Goal: Information Seeking & Learning: Find contact information

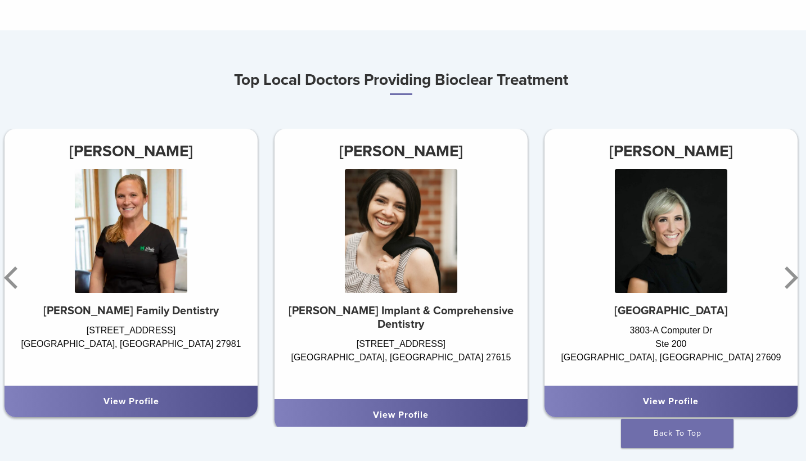
scroll to position [606, 5]
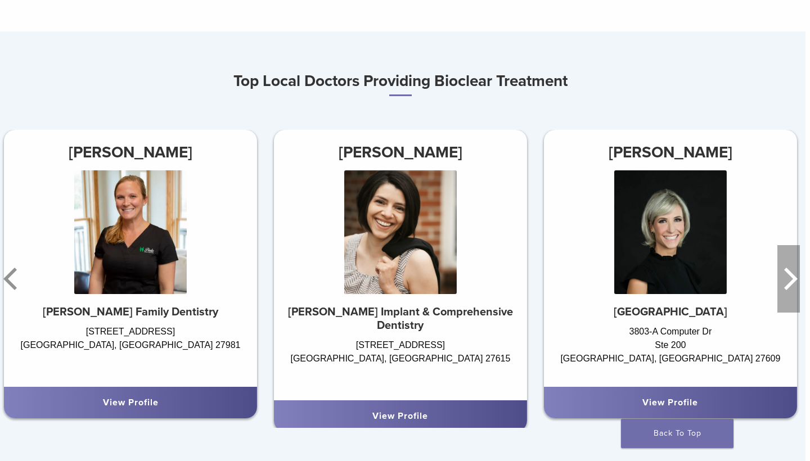
click at [788, 272] on icon "Next" at bounding box center [791, 279] width 14 height 23
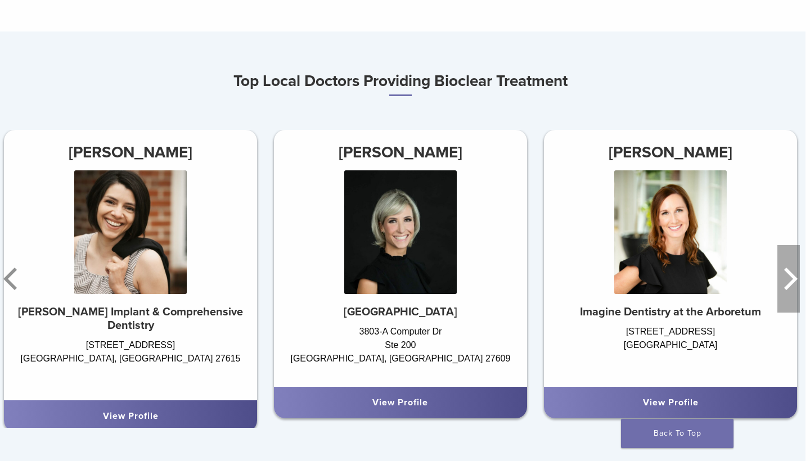
click at [790, 276] on icon "Next" at bounding box center [789, 279] width 23 height 68
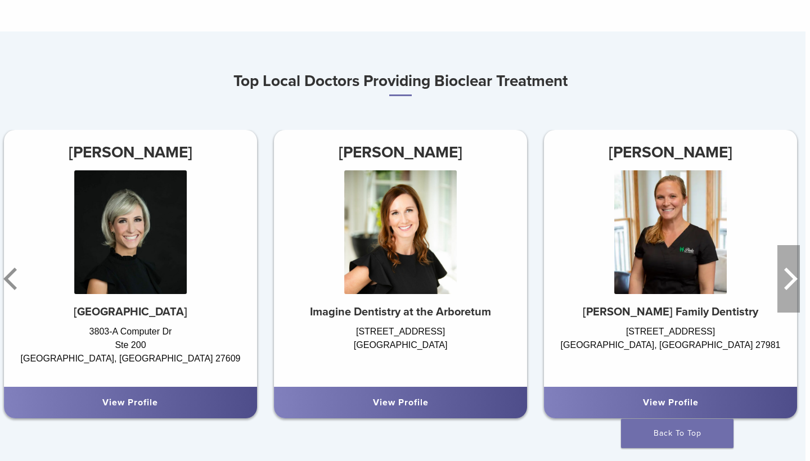
click at [791, 277] on icon "Next" at bounding box center [789, 279] width 23 height 68
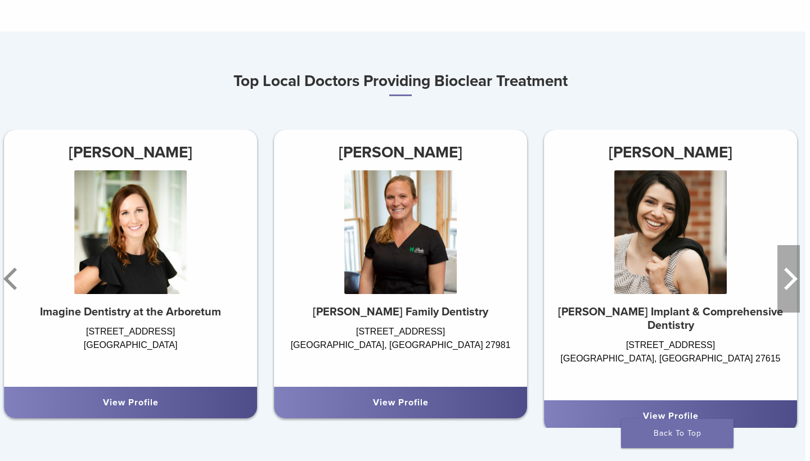
click at [791, 277] on icon "Next" at bounding box center [789, 279] width 23 height 68
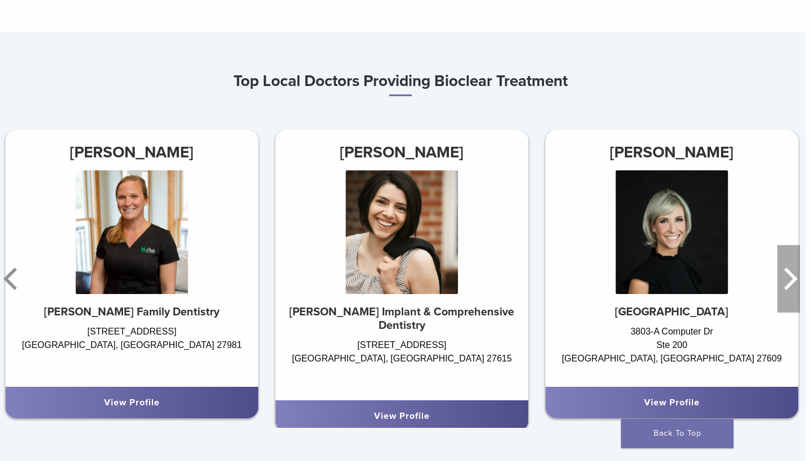
click at [791, 277] on icon "Next" at bounding box center [789, 279] width 23 height 68
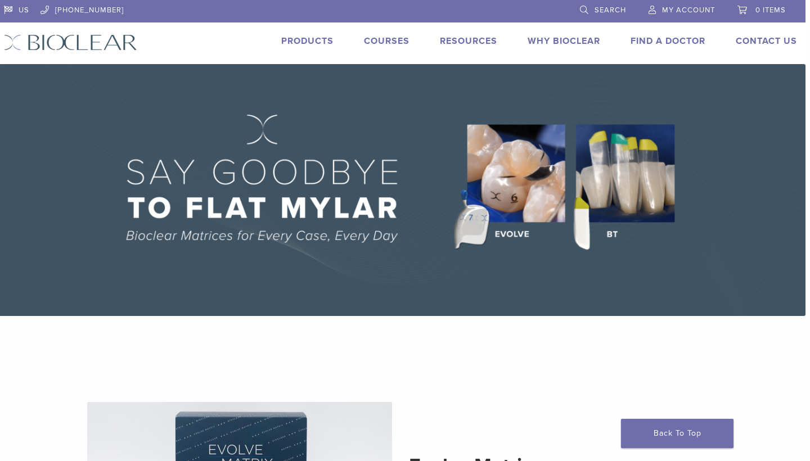
scroll to position [0, 5]
click at [680, 13] on span "My Account" at bounding box center [688, 10] width 53 height 9
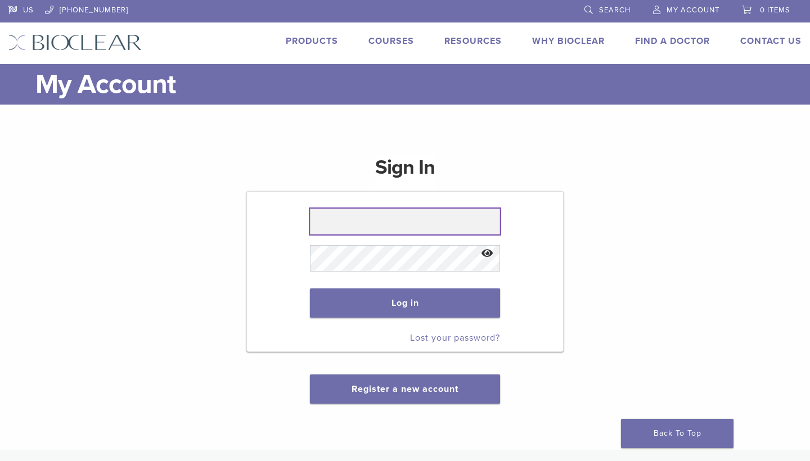
type input "**********"
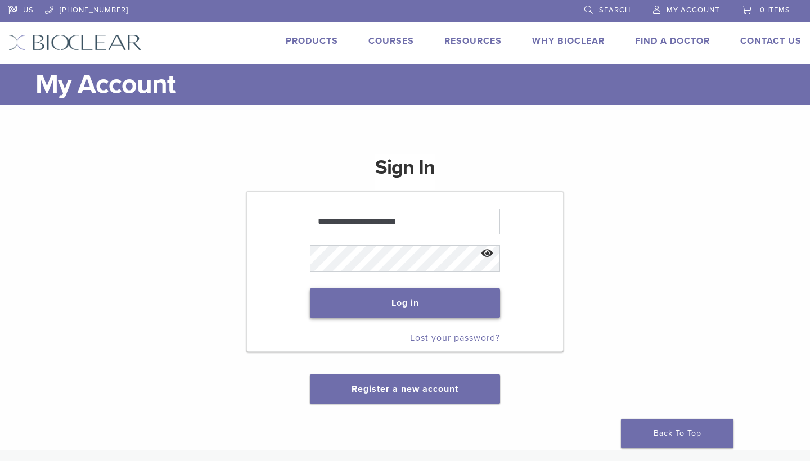
click at [394, 303] on button "Log in" at bounding box center [405, 303] width 190 height 29
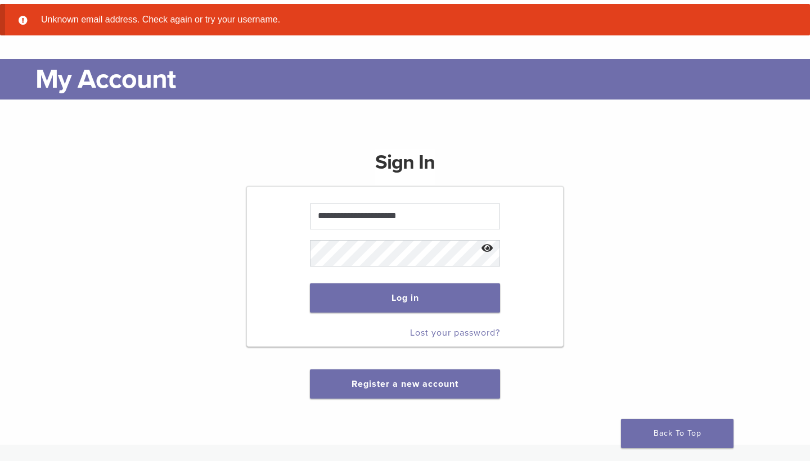
scroll to position [62, 0]
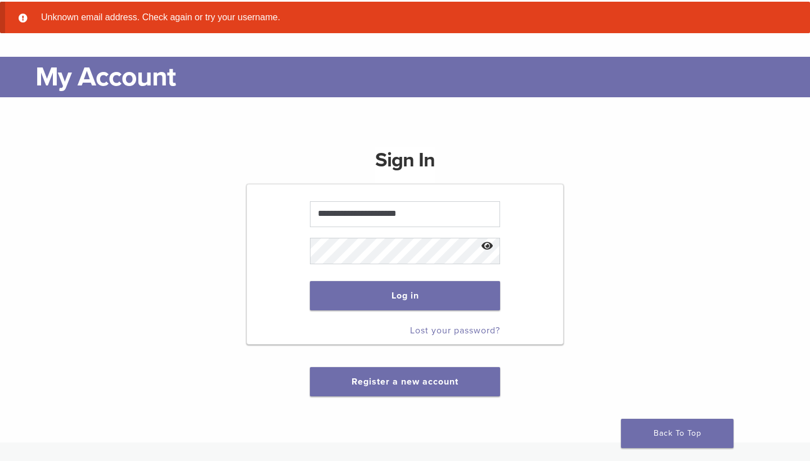
click at [492, 250] on button "Show password" at bounding box center [488, 246] width 24 height 29
click at [379, 295] on button "Log in" at bounding box center [405, 295] width 190 height 29
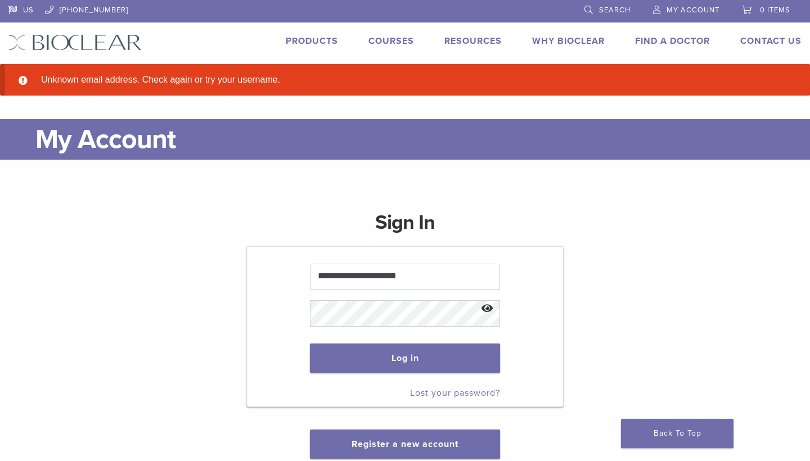
click at [146, 280] on div "**********" at bounding box center [404, 327] width 793 height 263
click at [770, 42] on link "Contact Us" at bounding box center [771, 40] width 61 height 11
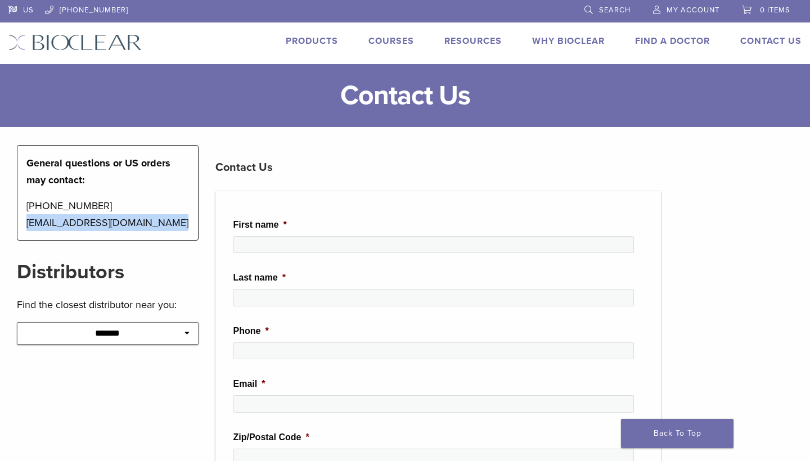
drag, startPoint x: 166, startPoint y: 221, endPoint x: 20, endPoint y: 219, distance: 146.3
click at [20, 219] on div "General questions or US orders may contact: 1-855-712-5327 contactus@bioclearma…" at bounding box center [108, 193] width 182 height 96
copy p "contactus@bioclearmatrix.com"
click at [379, 37] on link "Courses" at bounding box center [392, 40] width 46 height 11
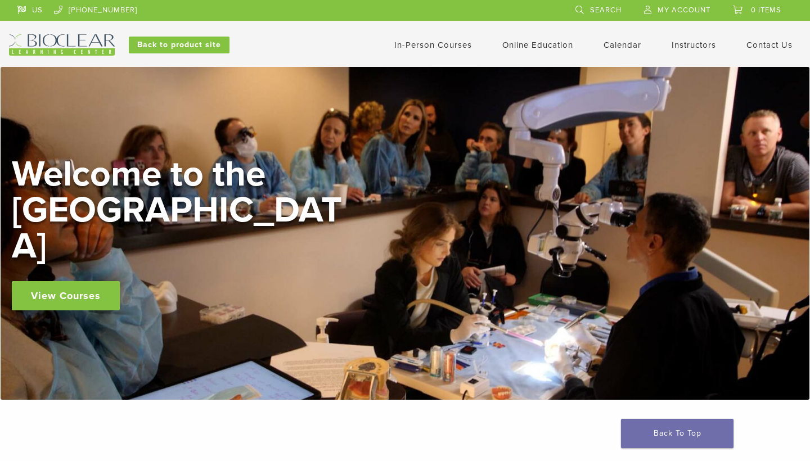
click at [61, 281] on link "View Courses" at bounding box center [66, 295] width 108 height 29
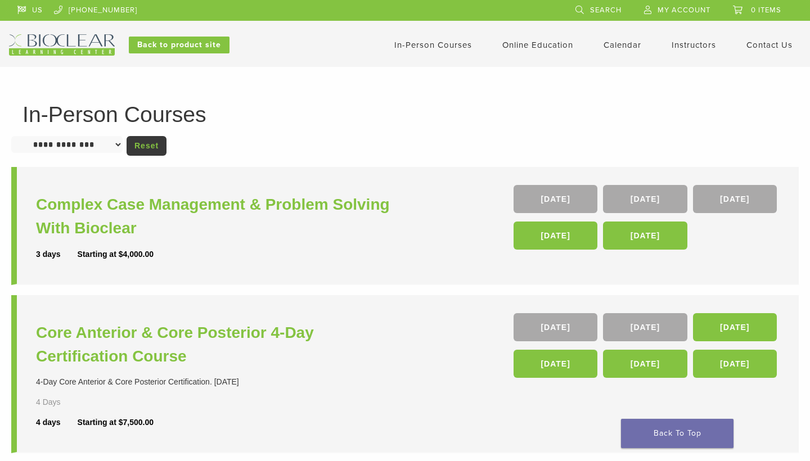
select select "**********"
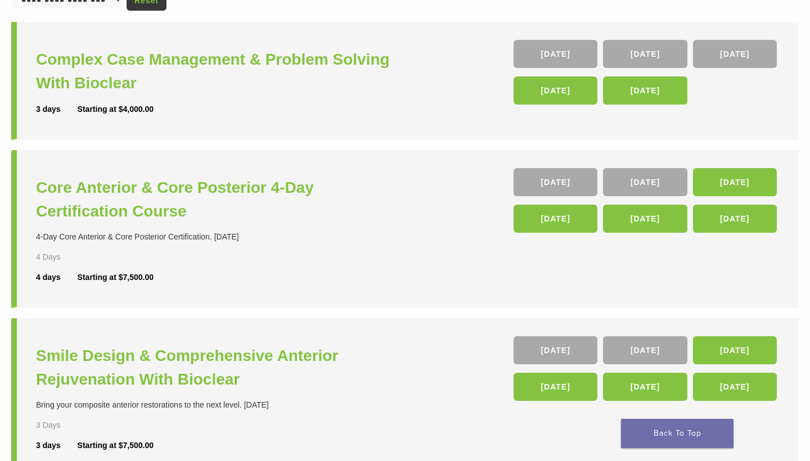
scroll to position [144, 0]
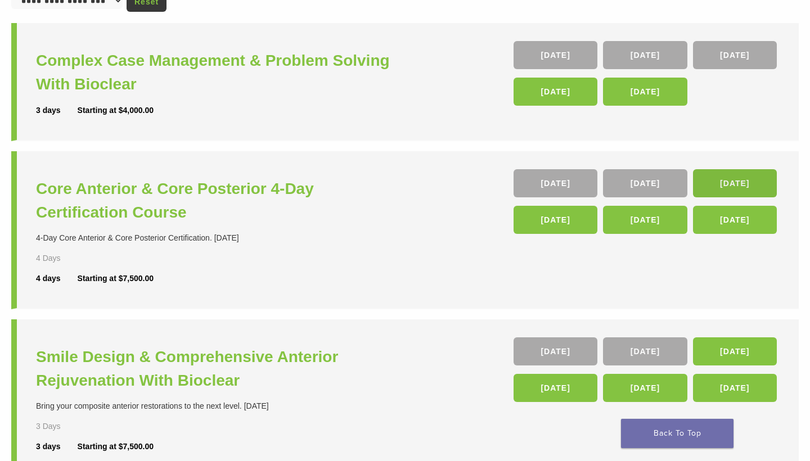
click at [715, 181] on link "[DATE]" at bounding box center [735, 183] width 84 height 28
